Goal: Navigation & Orientation: Find specific page/section

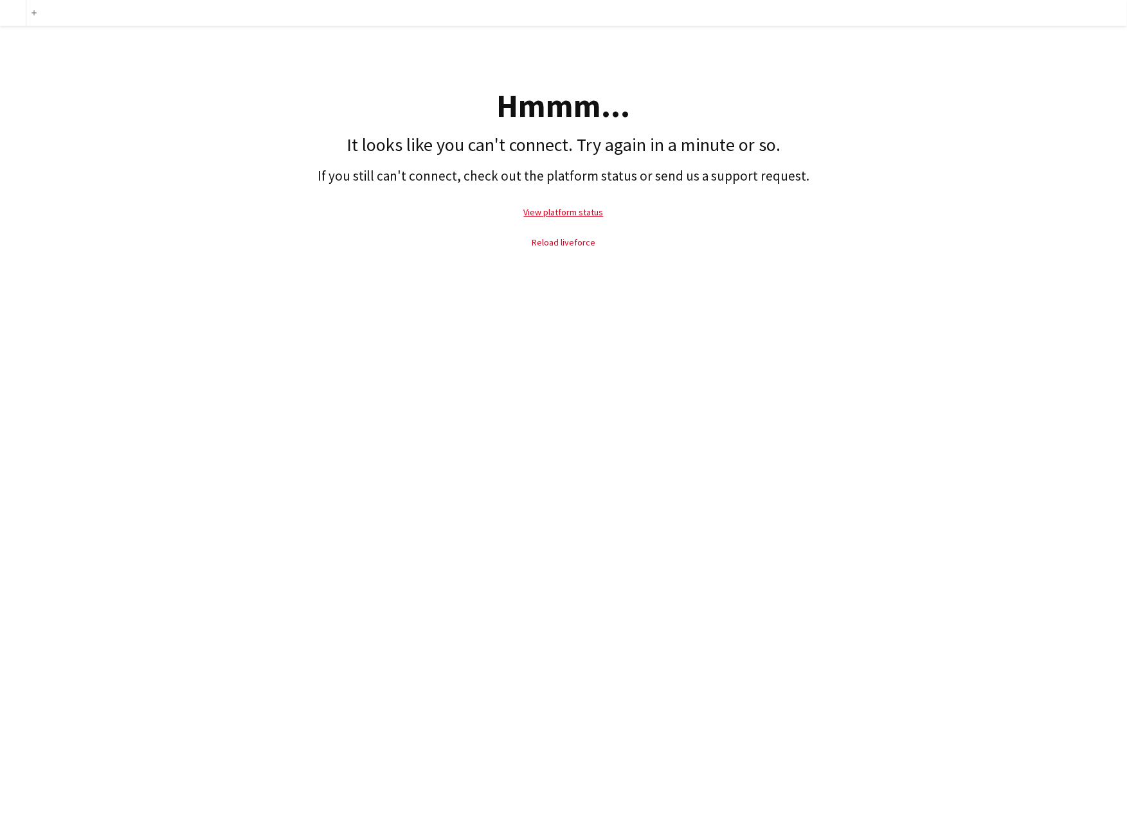
click at [553, 248] on link "Reload liveforce" at bounding box center [564, 243] width 64 height 12
click at [563, 248] on link "Reload liveforce" at bounding box center [564, 243] width 64 height 12
click at [570, 248] on link "Reload liveforce" at bounding box center [564, 243] width 64 height 12
